Goal: Task Accomplishment & Management: Manage account settings

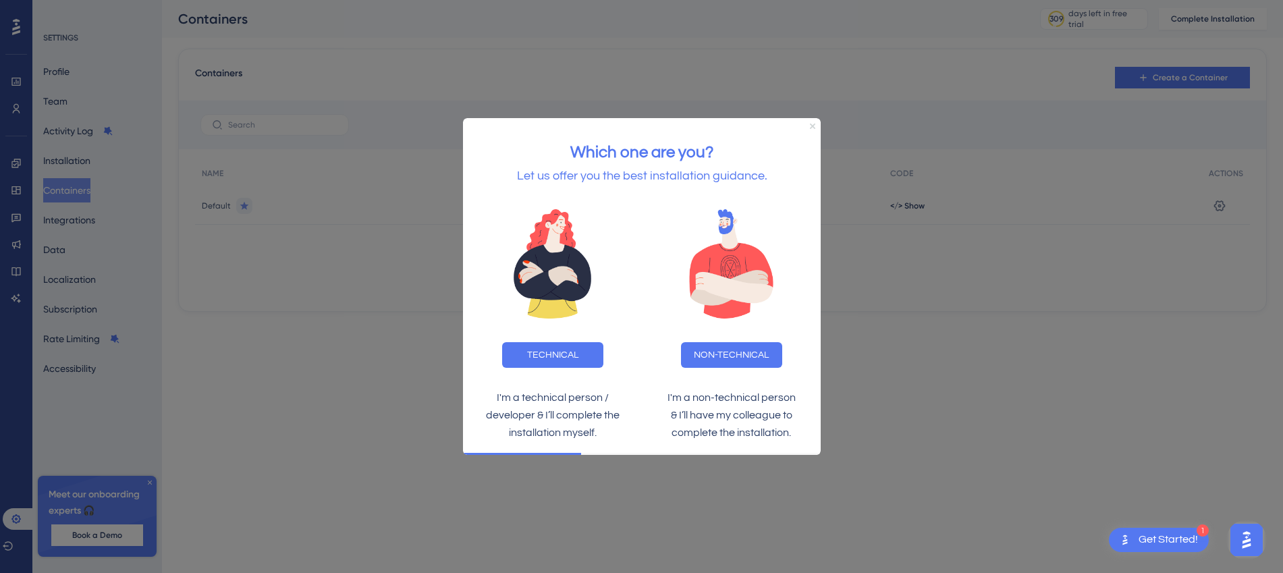
click at [812, 125] on icon "Close Preview" at bounding box center [811, 126] width 5 height 5
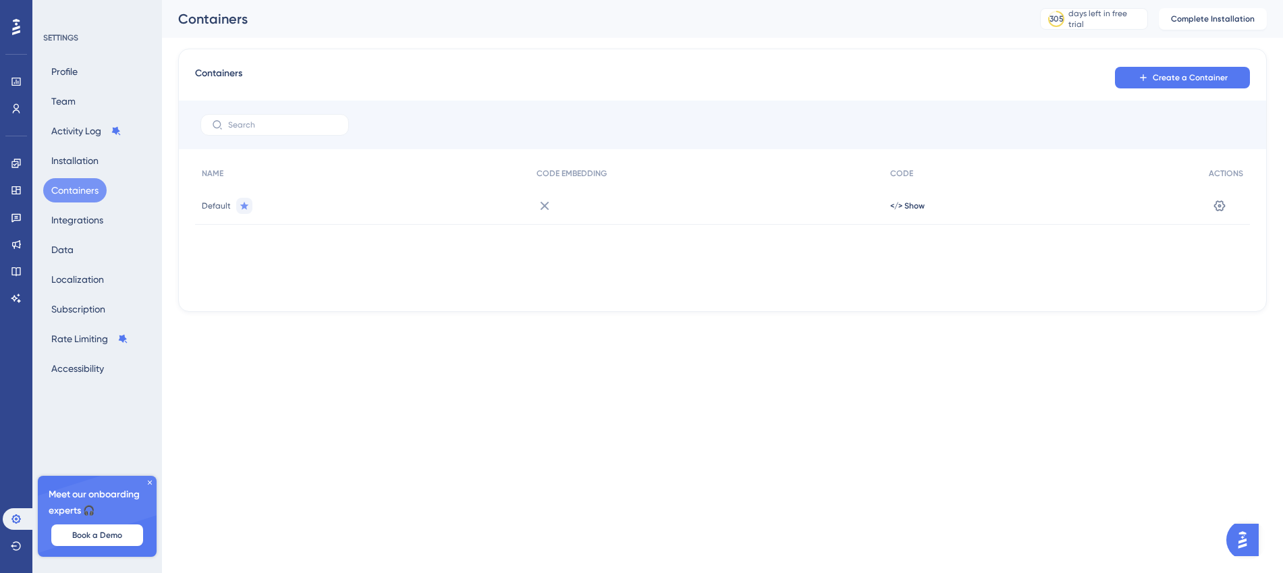
click at [543, 207] on icon at bounding box center [545, 206] width 16 height 16
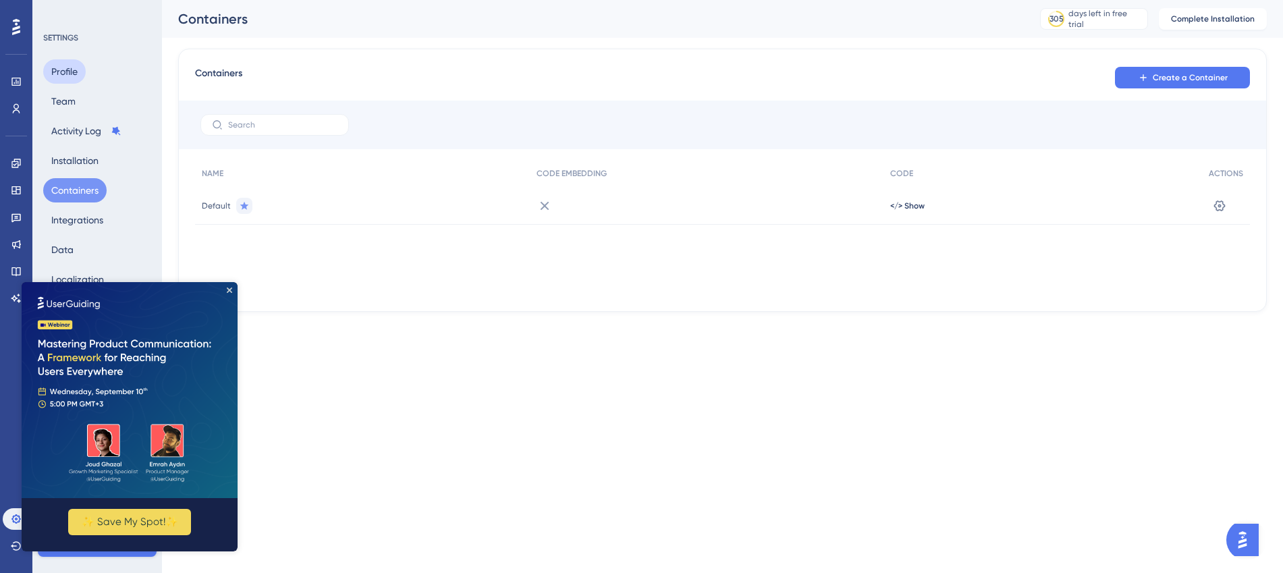
click at [63, 73] on button "Profile" at bounding box center [64, 71] width 43 height 24
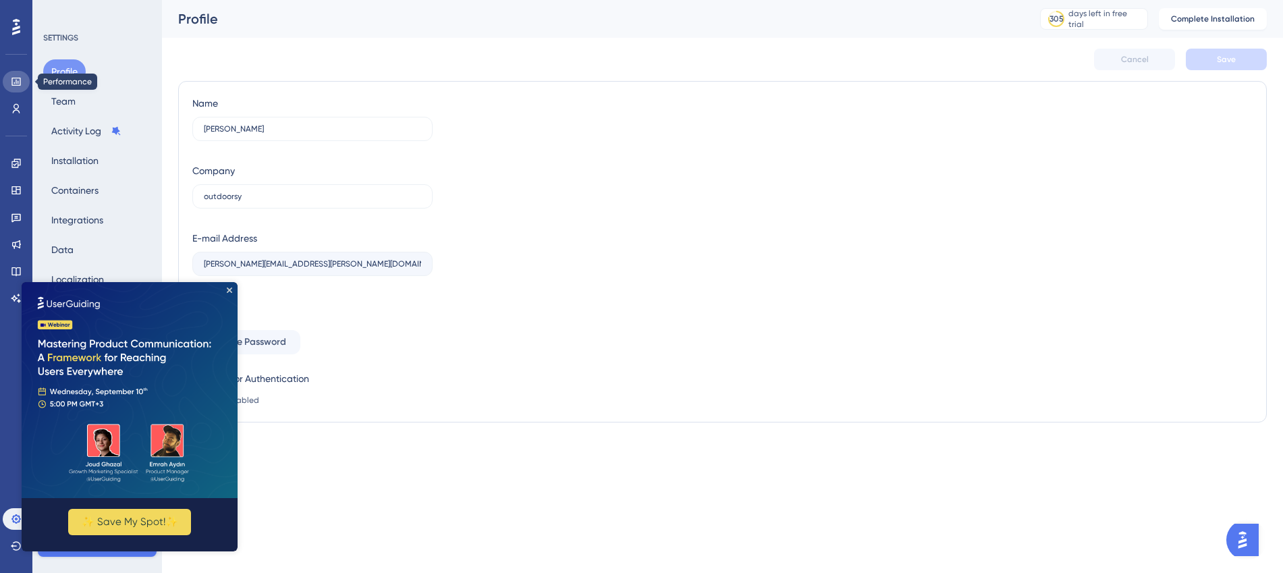
click at [15, 86] on icon at bounding box center [16, 81] width 11 height 11
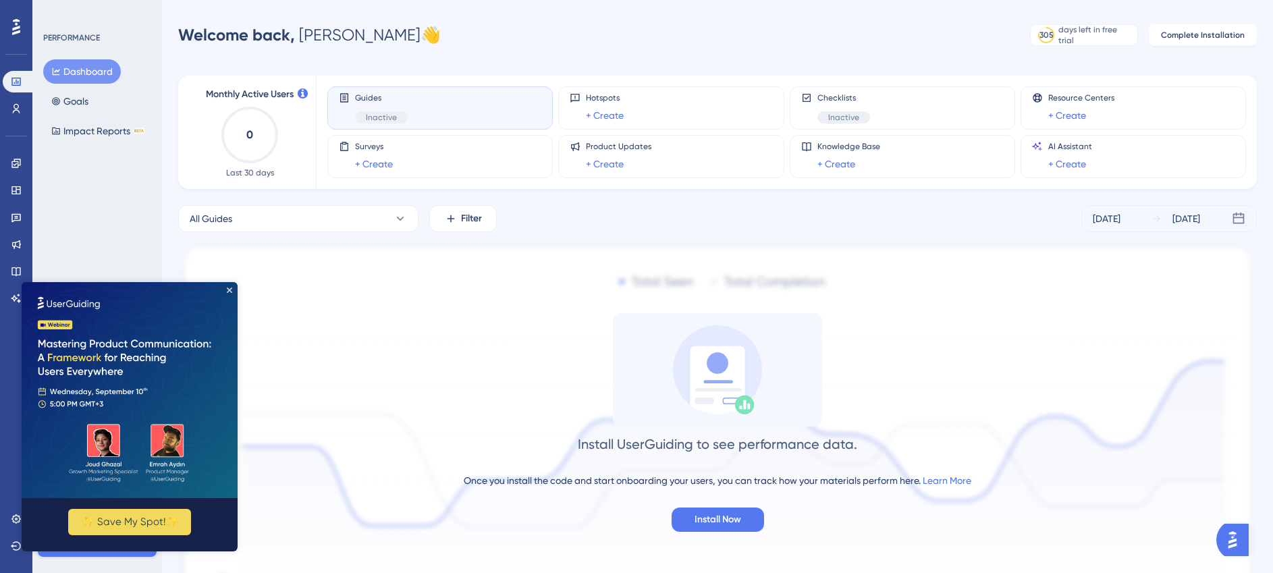
click at [393, 108] on div "Guides Inactive" at bounding box center [381, 107] width 53 height 31
click at [224, 290] on img at bounding box center [130, 390] width 216 height 216
click at [391, 119] on span "Inactive" at bounding box center [381, 117] width 31 height 11
